Goal: Task Accomplishment & Management: Use online tool/utility

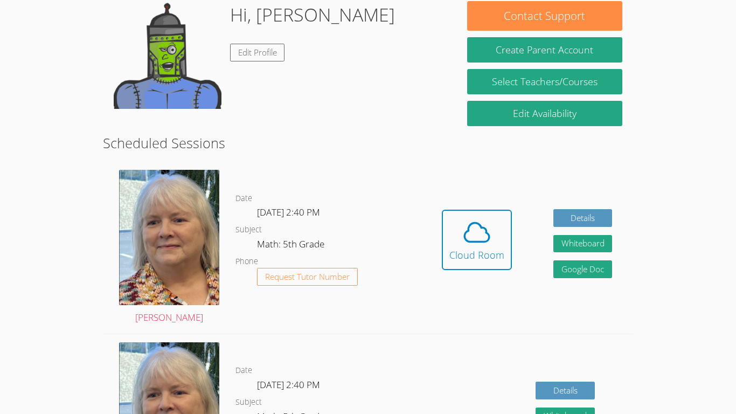
scroll to position [179, 0]
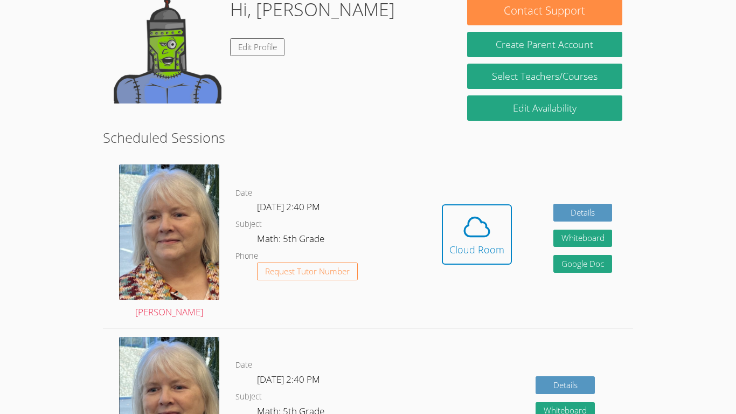
click at [513, 247] on div "Hidden Cloud Room Details Whiteboard Hidden Google Doc" at bounding box center [527, 242] width 212 height 172
click at [484, 256] on button "Cloud Room" at bounding box center [477, 234] width 70 height 60
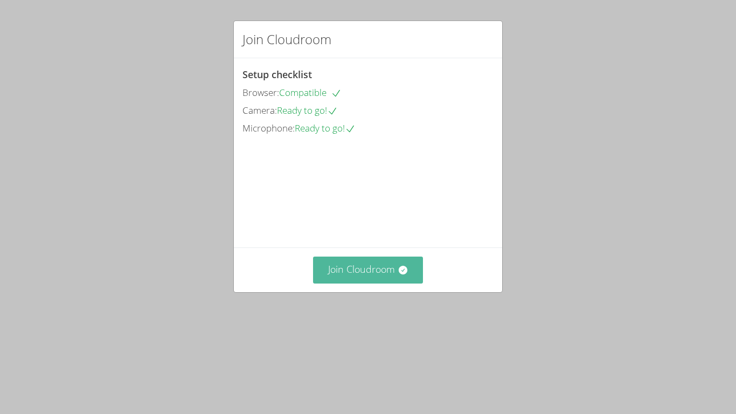
click at [367, 283] on button "Join Cloudroom" at bounding box center [368, 269] width 110 height 26
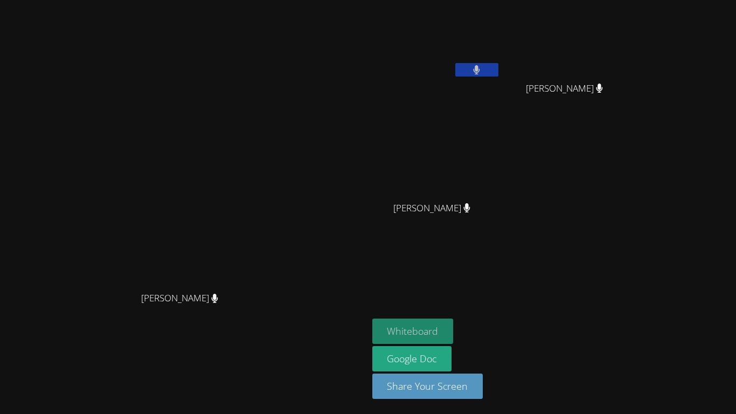
click at [454, 326] on button "Whiteboard" at bounding box center [412, 330] width 81 height 25
click at [498, 73] on button at bounding box center [476, 69] width 43 height 13
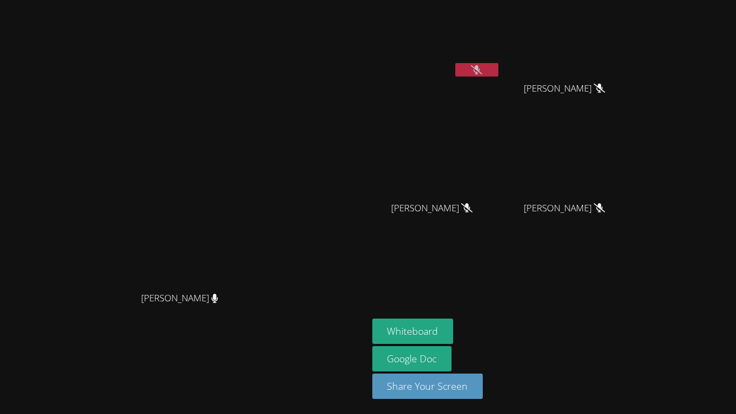
click at [482, 74] on icon at bounding box center [476, 69] width 11 height 9
click at [498, 74] on button at bounding box center [476, 69] width 43 height 13
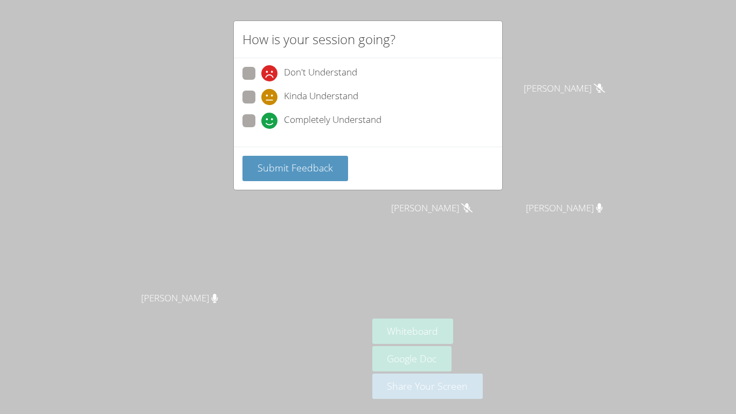
click at [561, 163] on div "How is your session going? Don't Understand Kinda Understand Completely Underst…" at bounding box center [368, 207] width 736 height 414
click at [351, 121] on span "Completely Understand" at bounding box center [332, 121] width 97 height 16
click at [270, 121] on input "Completely Understand" at bounding box center [265, 118] width 9 height 9
radio input "true"
click at [325, 158] on button "Submit Feedback" at bounding box center [295, 168] width 106 height 25
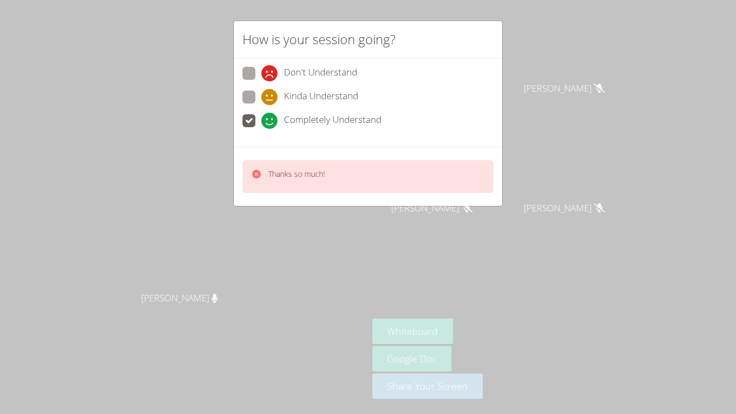
click at [599, 64] on div "How is your session going? Don't Understand Kinda Understand Completely Underst…" at bounding box center [368, 207] width 736 height 414
click at [517, 169] on div "How is your session going? Don't Understand Kinda Understand Completely Underst…" at bounding box center [368, 207] width 736 height 414
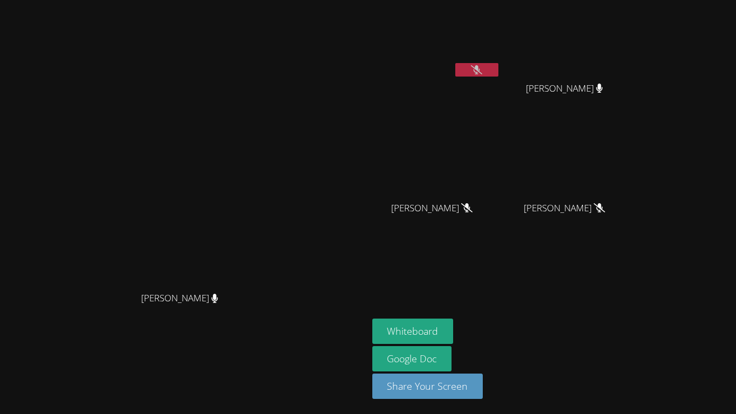
click at [633, 139] on video at bounding box center [569, 160] width 128 height 72
click at [498, 66] on button at bounding box center [476, 69] width 43 height 13
click at [498, 74] on button at bounding box center [476, 69] width 43 height 13
